Goal: Task Accomplishment & Management: Use online tool/utility

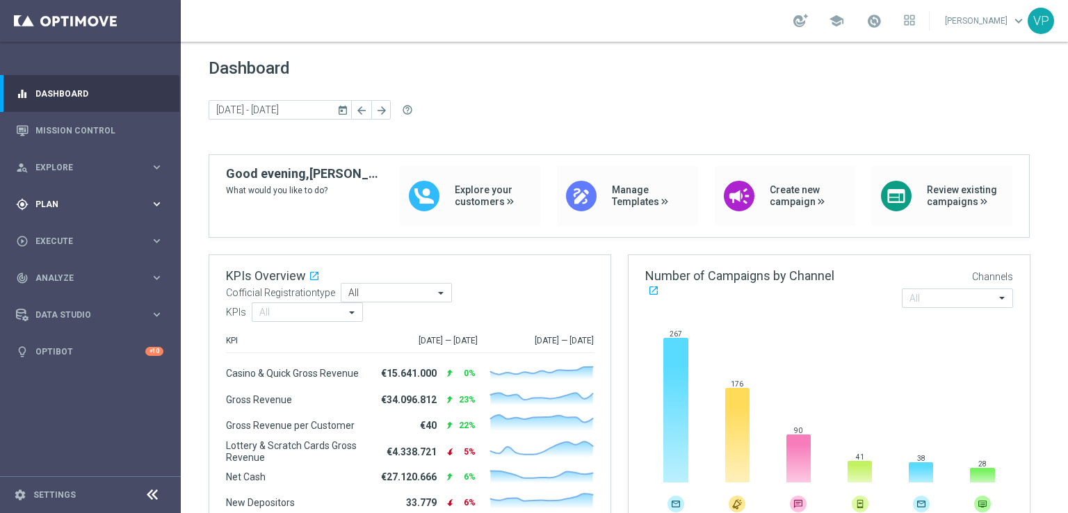
click at [104, 202] on span "Plan" at bounding box center [92, 204] width 115 height 8
click at [67, 276] on span "Templates" at bounding box center [86, 274] width 99 height 8
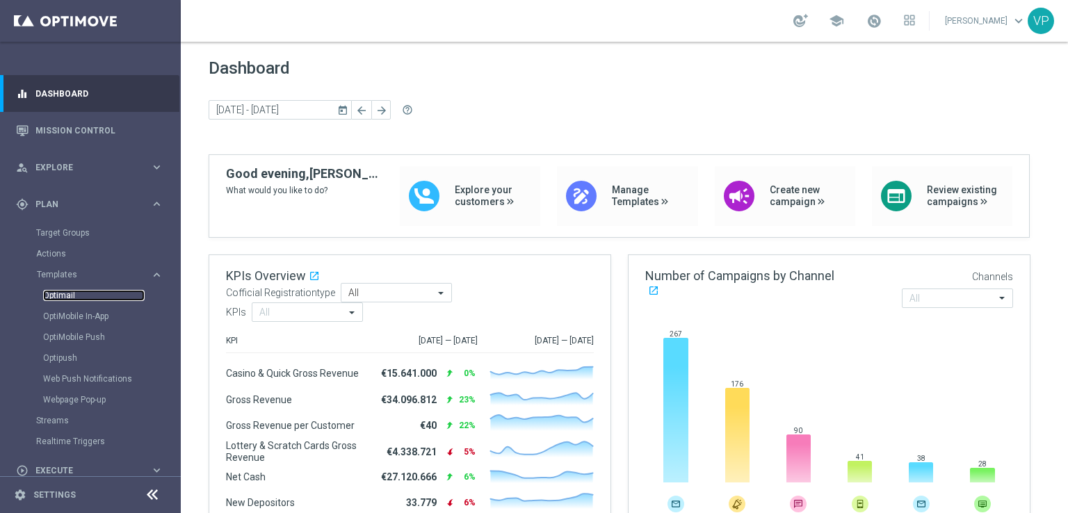
click at [64, 294] on link "Optimail" at bounding box center [94, 295] width 102 height 11
